Goal: Task Accomplishment & Management: Use online tool/utility

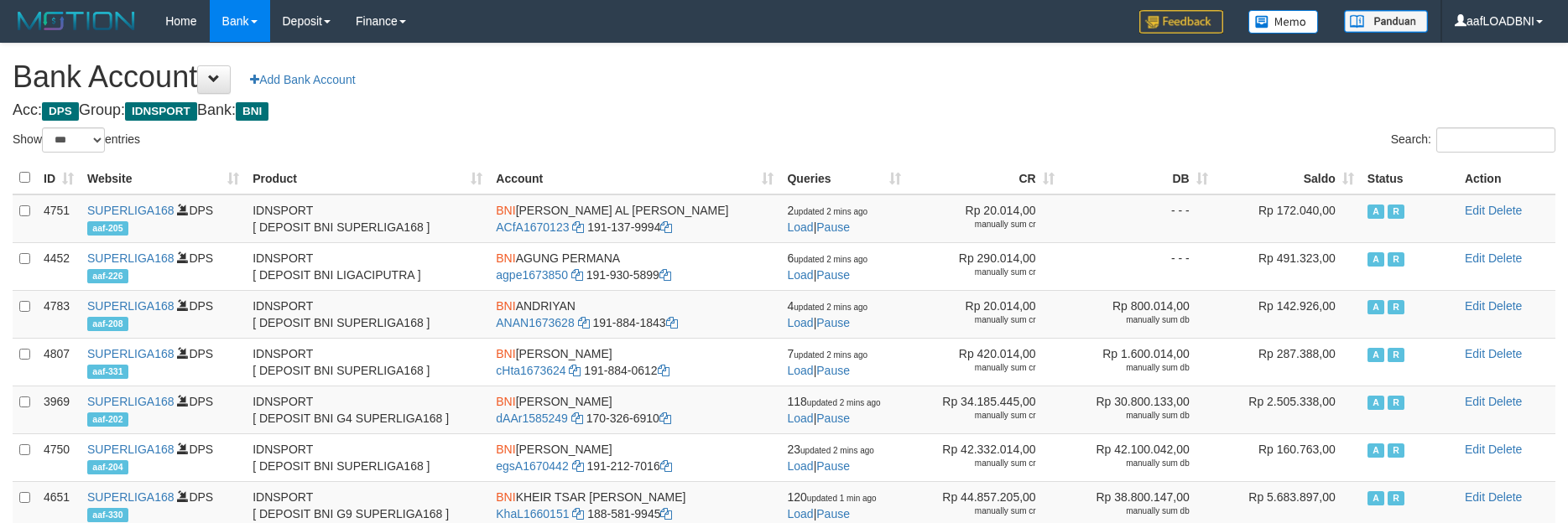
select select "***"
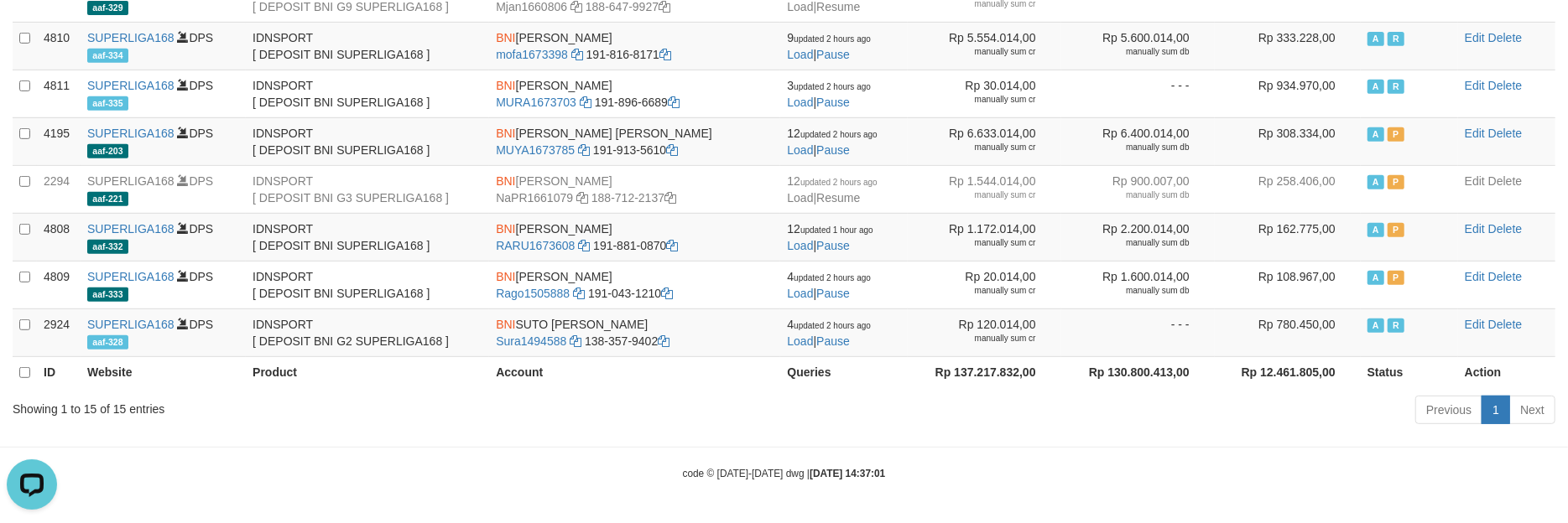
click at [635, 416] on div "Showing 1 to 15 of 15 entries Previous 1 Next" at bounding box center [784, 412] width 1568 height 37
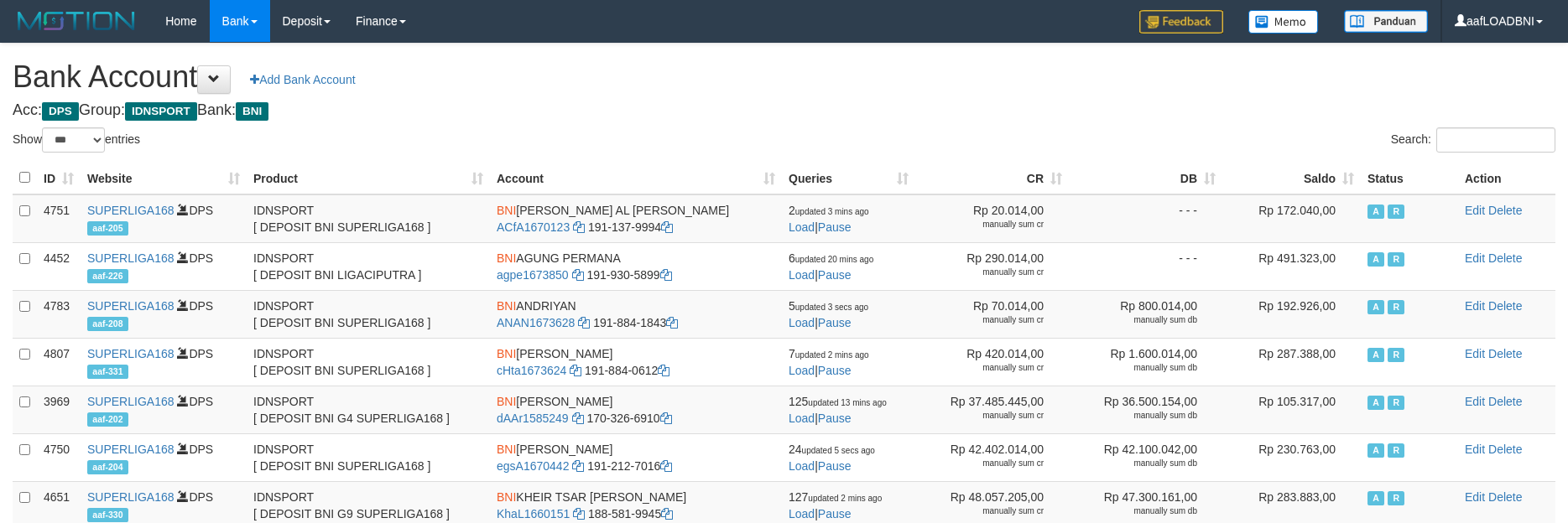
select select "***"
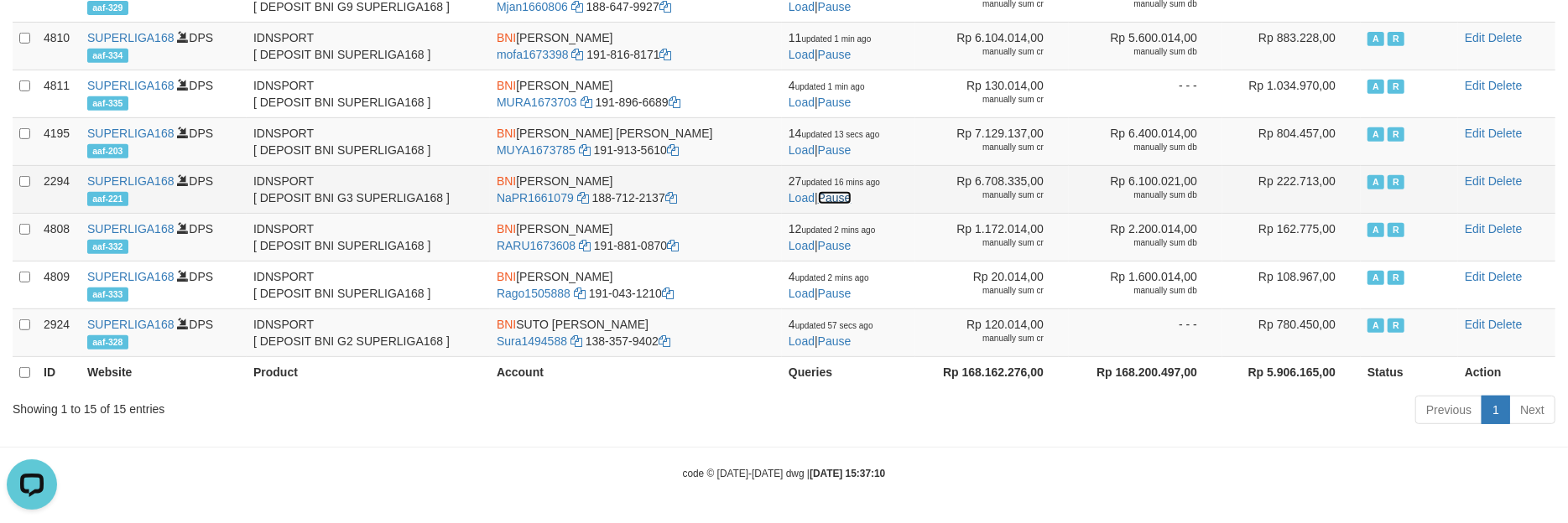
click at [840, 195] on link "Pause" at bounding box center [835, 198] width 34 height 14
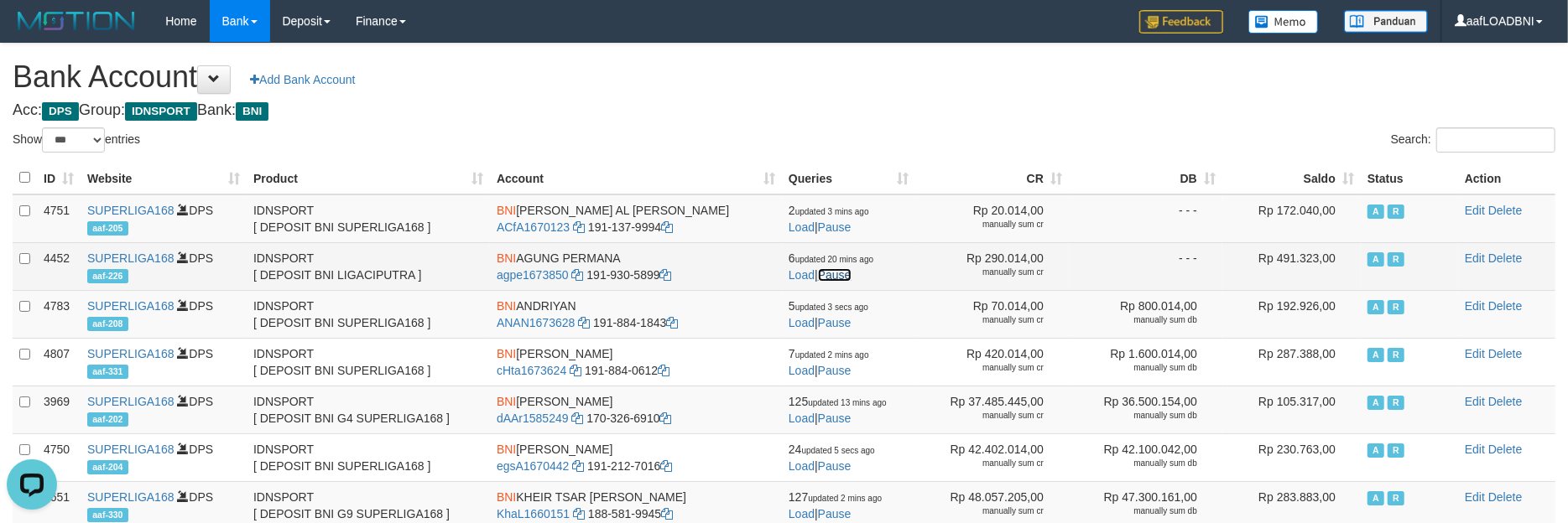
click at [844, 272] on link "Pause" at bounding box center [835, 275] width 34 height 14
click at [809, 268] on link "Load" at bounding box center [801, 275] width 26 height 14
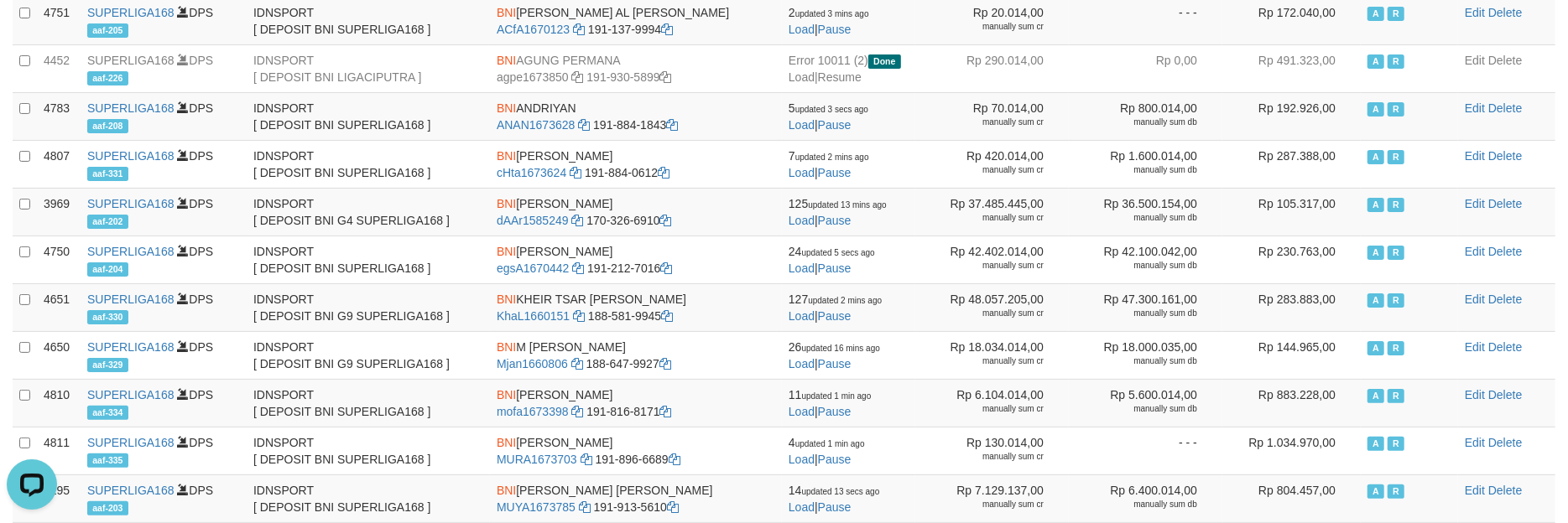
scroll to position [149, 0]
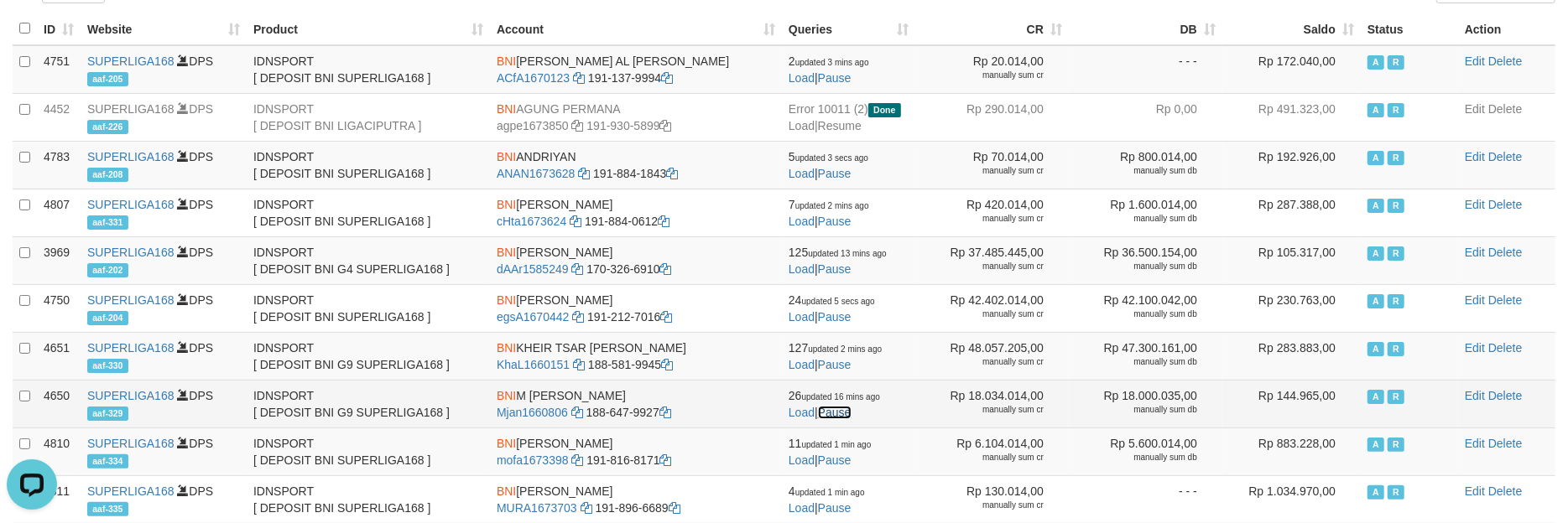
click at [844, 412] on link "Pause" at bounding box center [835, 412] width 34 height 14
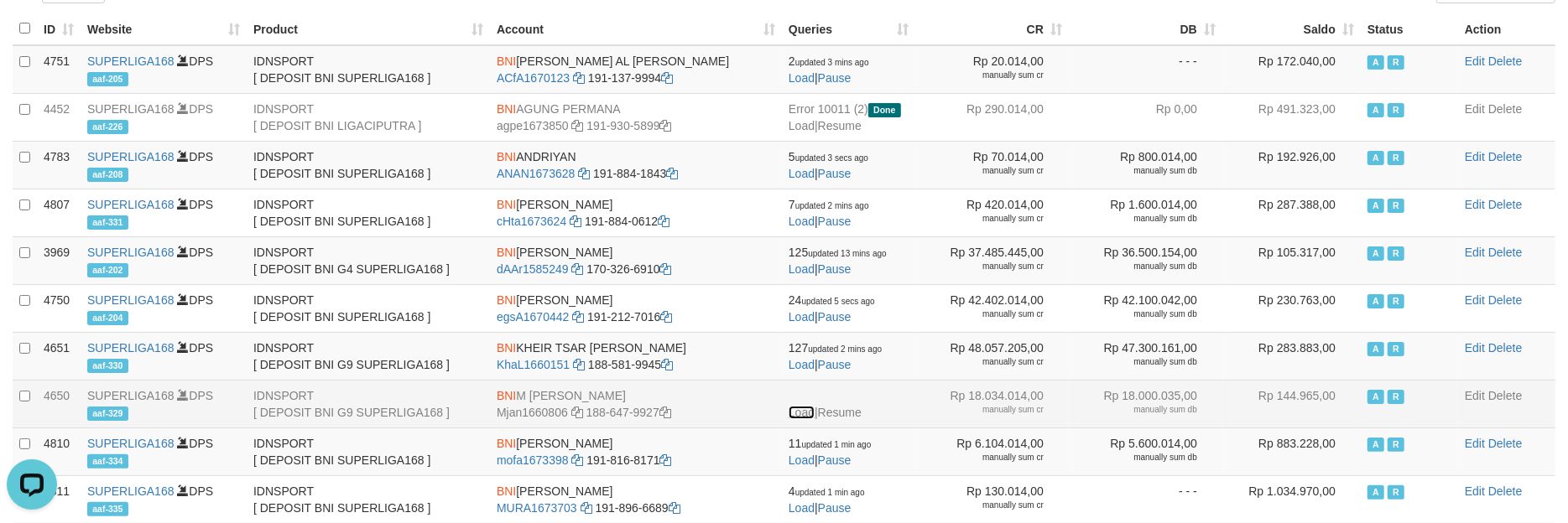
click at [807, 416] on link "Load" at bounding box center [801, 412] width 26 height 14
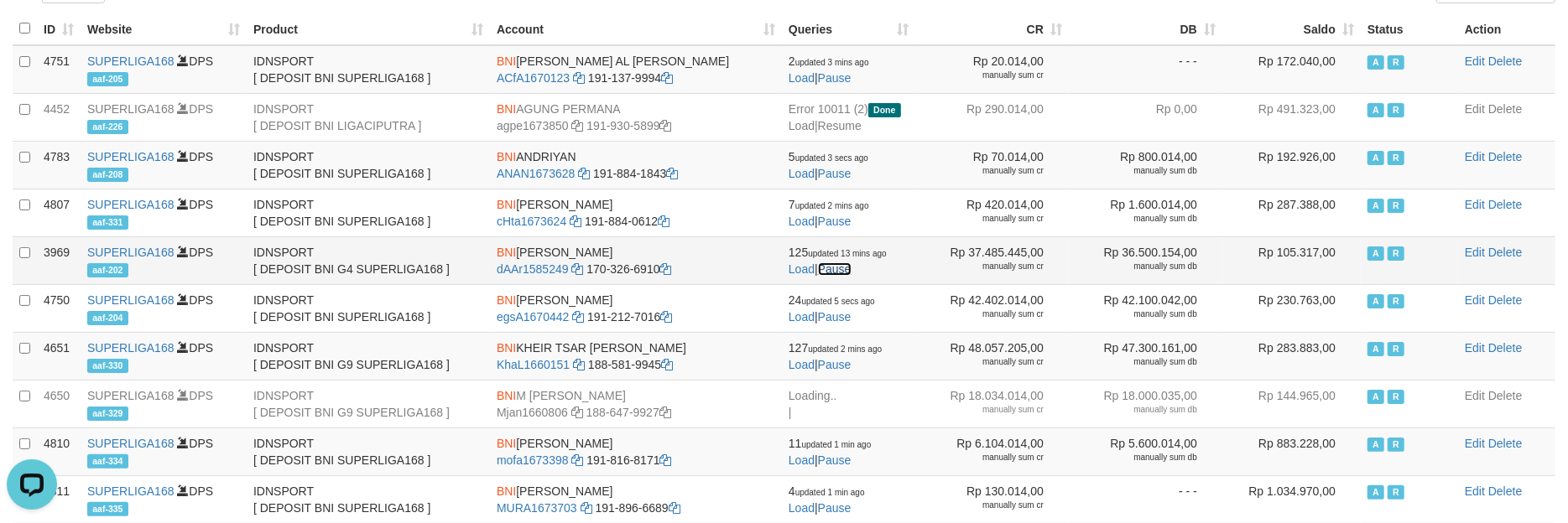
click at [844, 268] on link "Pause" at bounding box center [835, 269] width 34 height 14
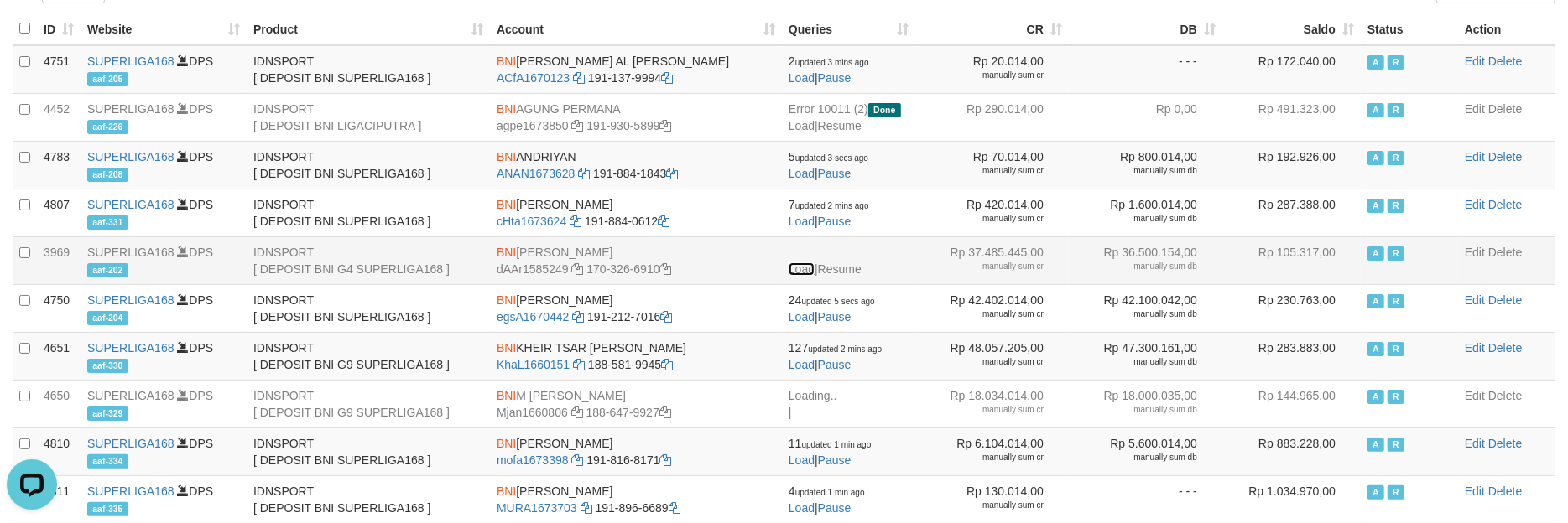
click at [807, 270] on link "Load" at bounding box center [801, 269] width 26 height 14
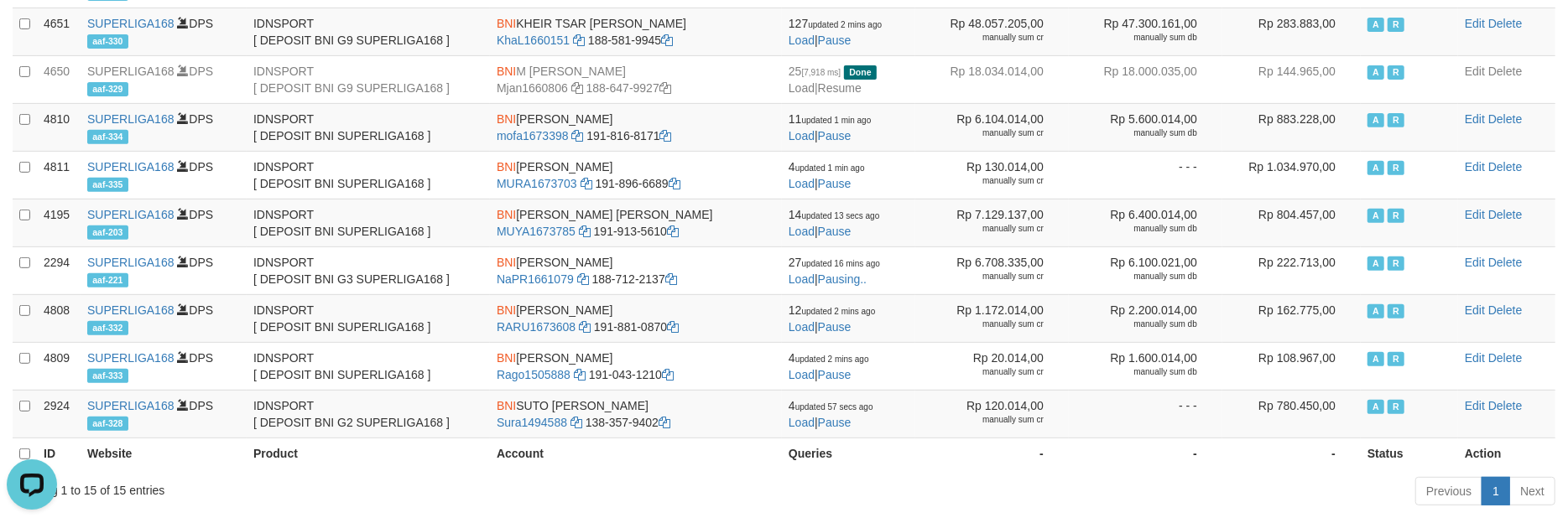
scroll to position [467, 0]
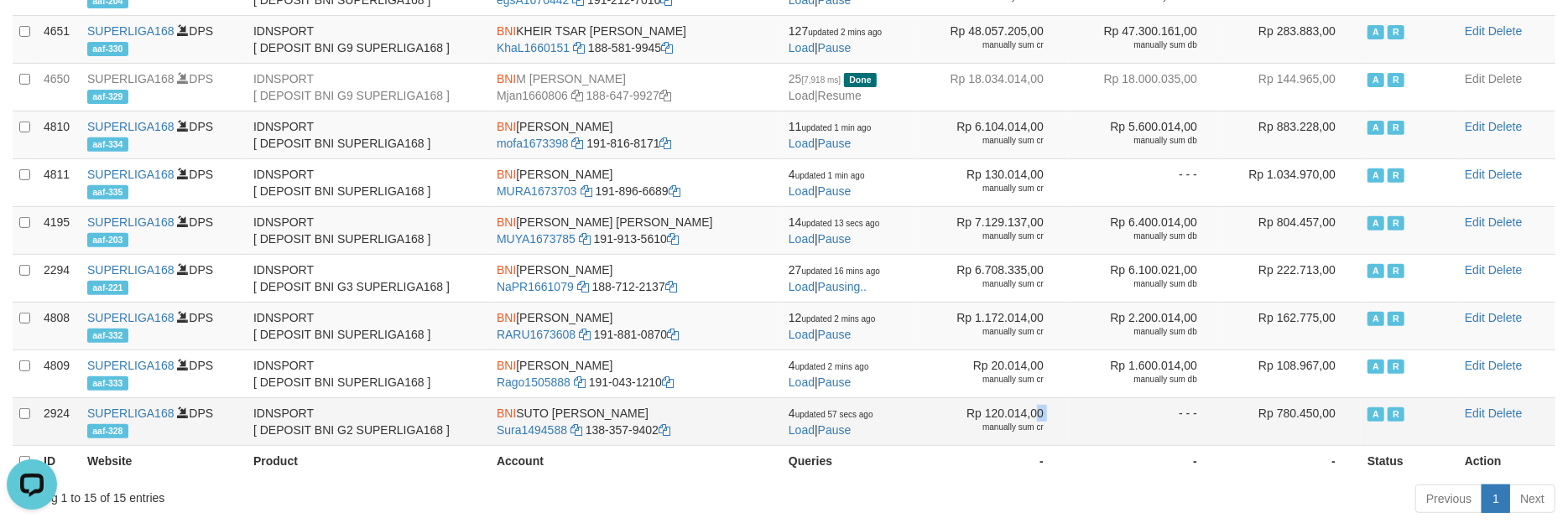
click at [950, 426] on td "Rp 120.014,00 manually sum cr" at bounding box center [992, 421] width 154 height 47
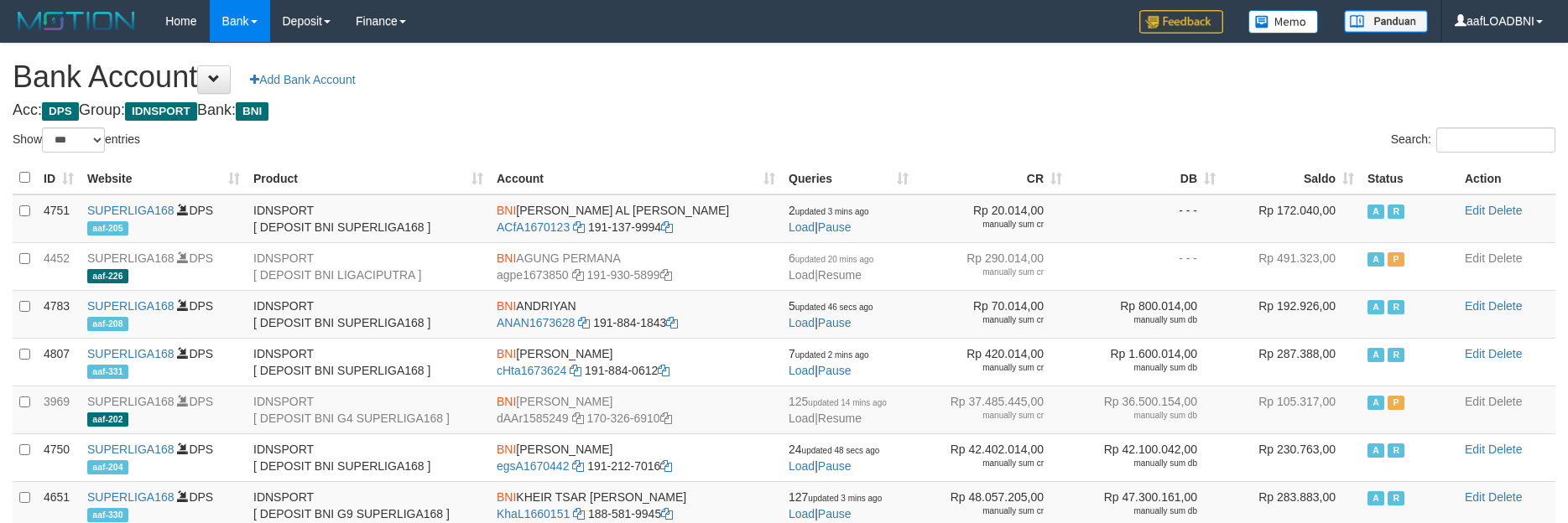
select select "***"
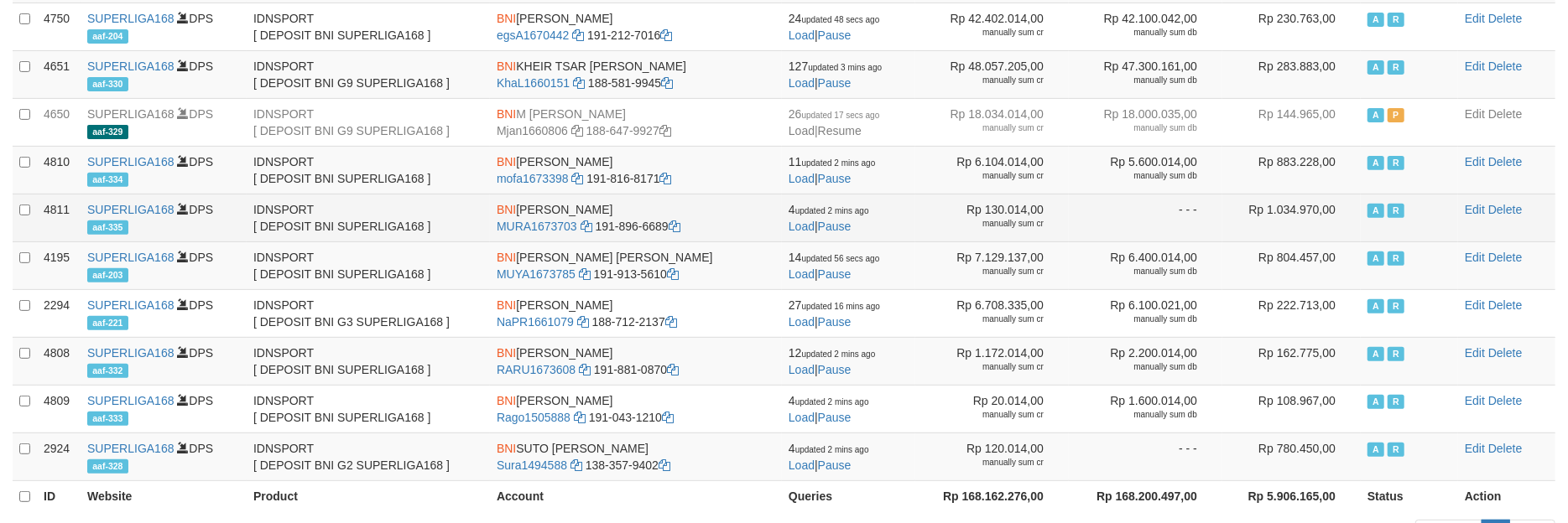
scroll to position [467, 0]
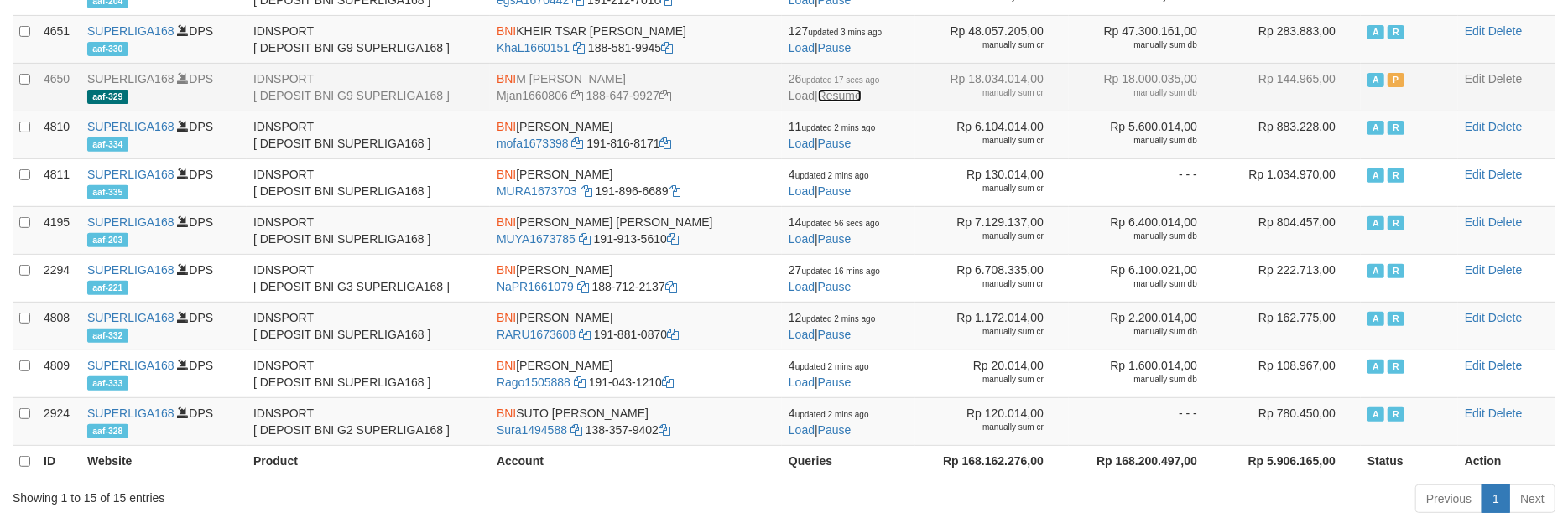
click at [848, 101] on link "Resume" at bounding box center [840, 96] width 43 height 14
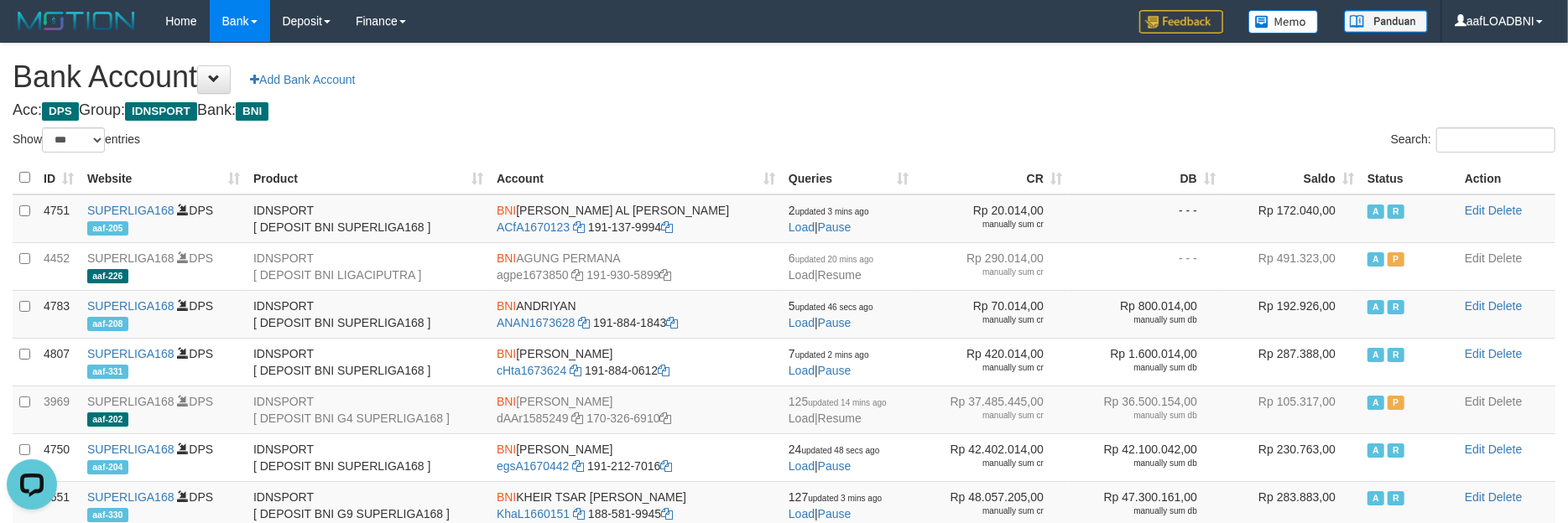
scroll to position [0, 0]
click at [858, 416] on link "Resume" at bounding box center [840, 418] width 43 height 14
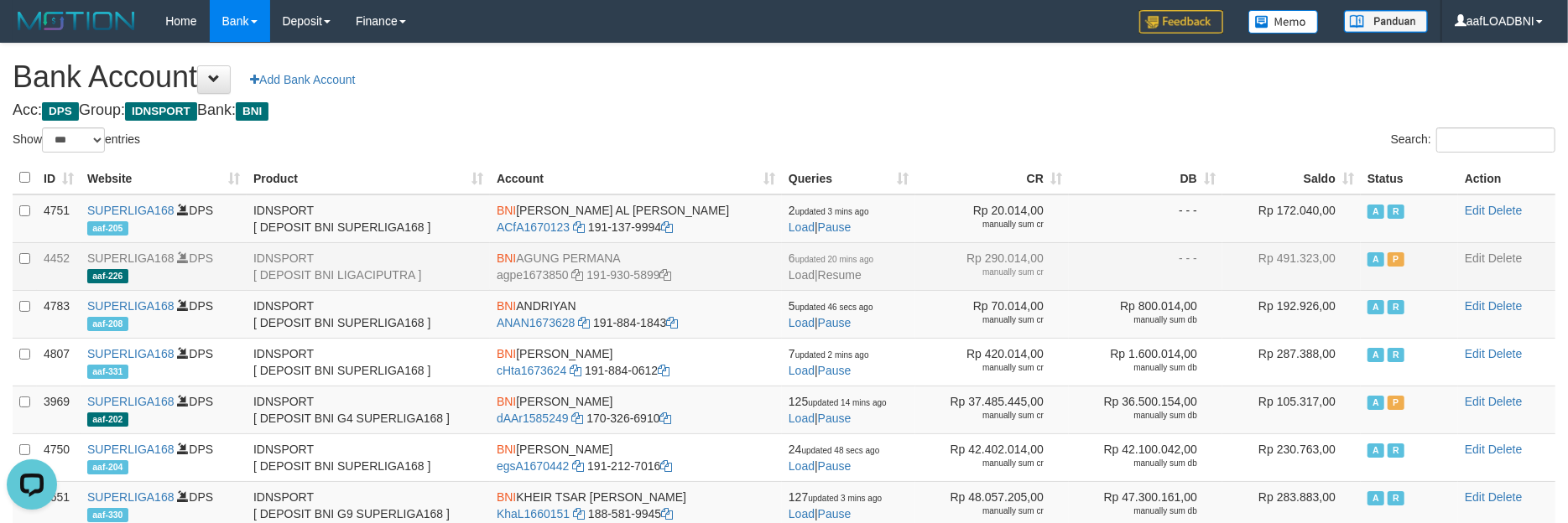
click at [849, 282] on td "6 updated 20 mins ago Load | Resume" at bounding box center [848, 266] width 133 height 47
